Goal: Information Seeking & Learning: Learn about a topic

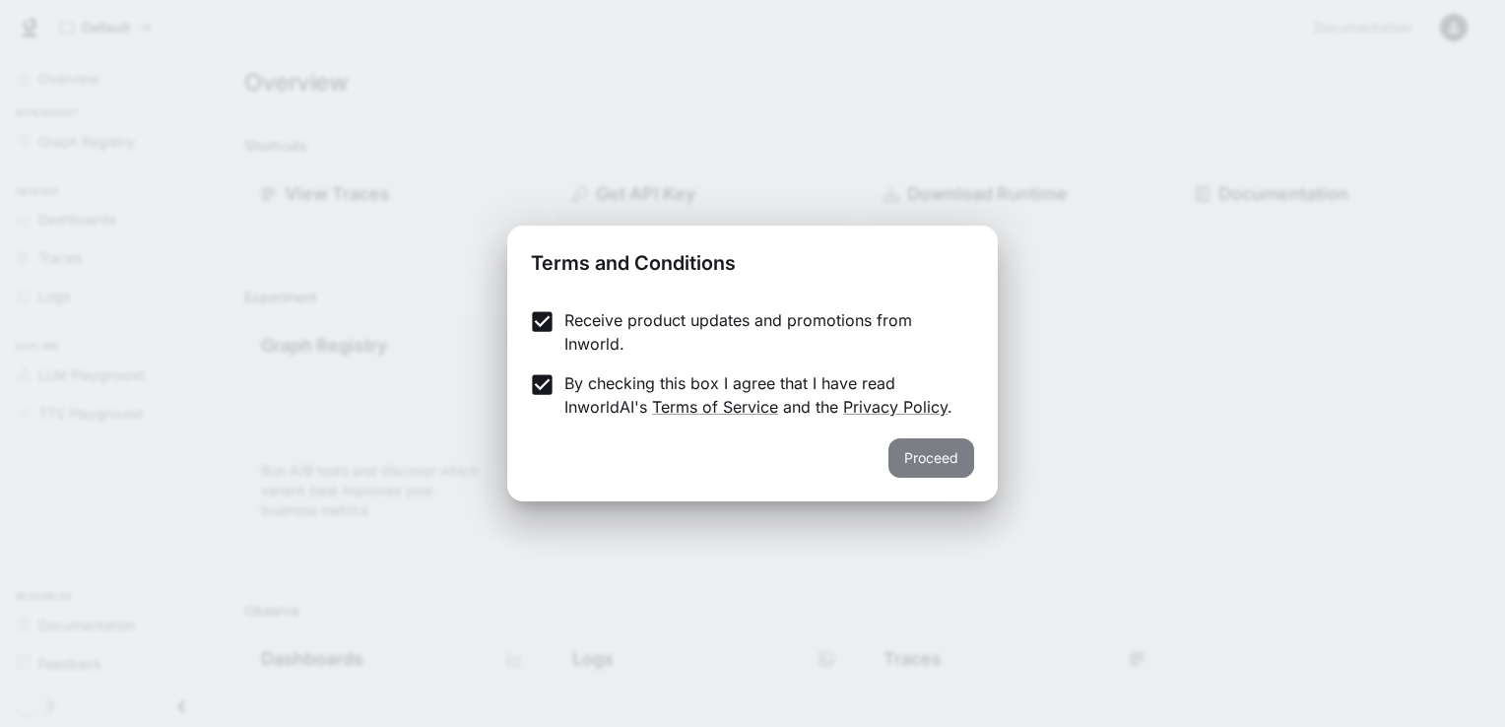
click at [930, 463] on button "Proceed" at bounding box center [932, 457] width 86 height 39
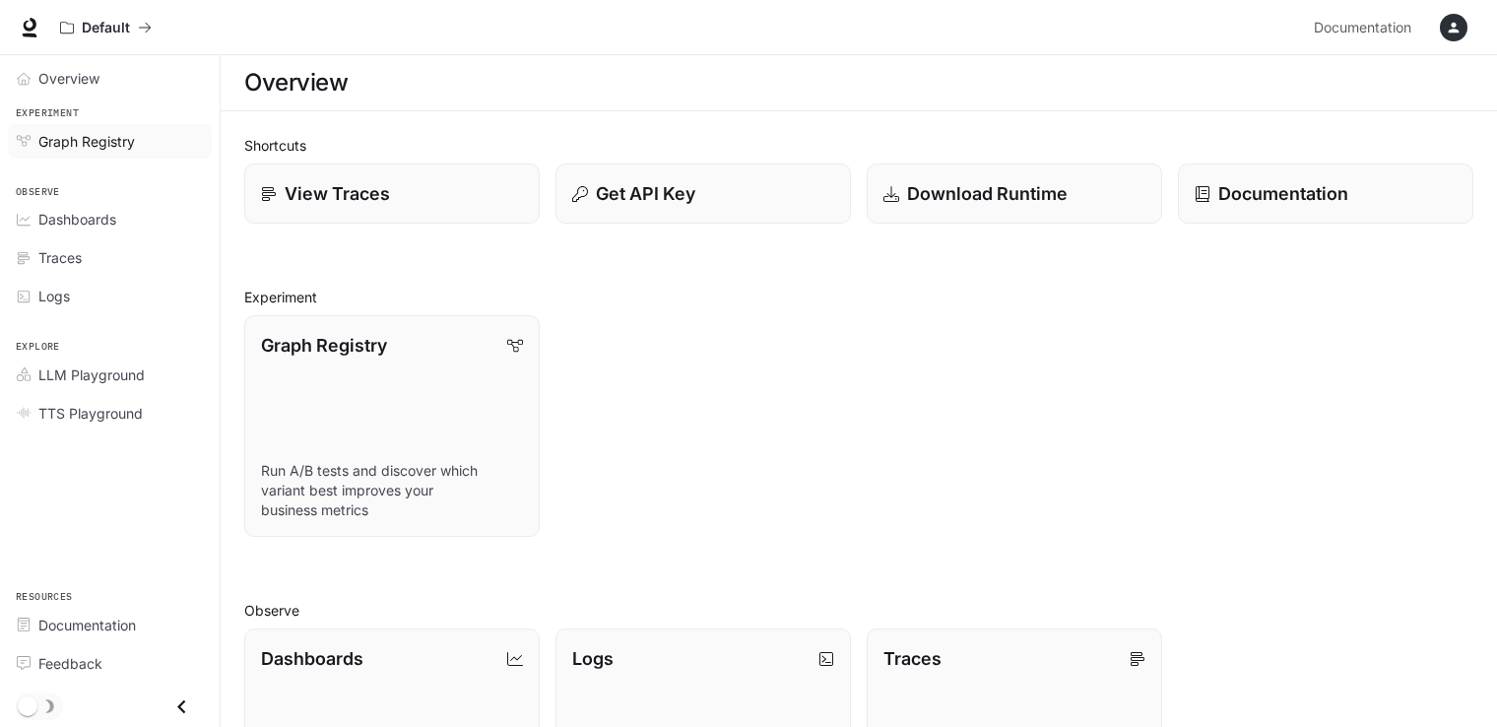
click at [61, 142] on span "Graph Registry" at bounding box center [86, 141] width 97 height 21
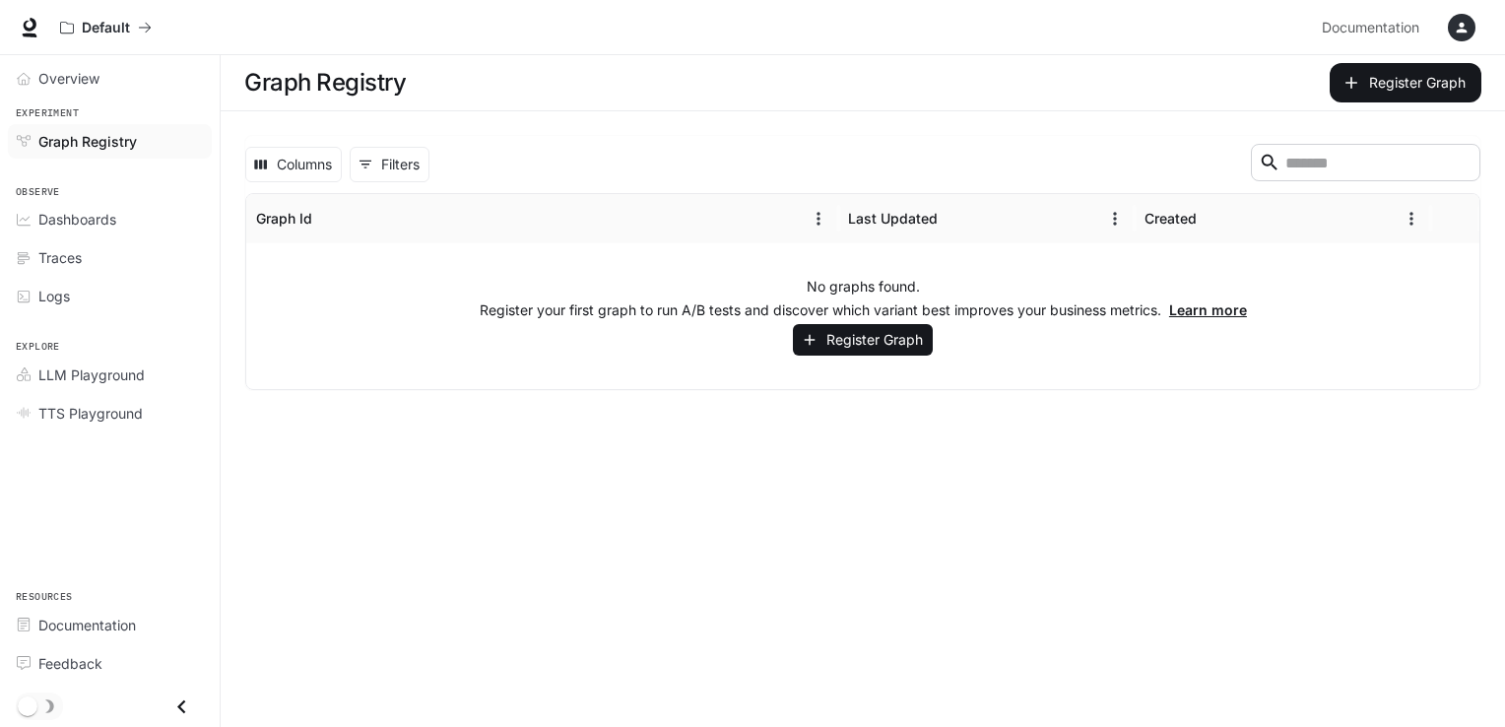
click at [1204, 313] on link "Learn more" at bounding box center [1208, 309] width 78 height 17
